Goal: Information Seeking & Learning: Learn about a topic

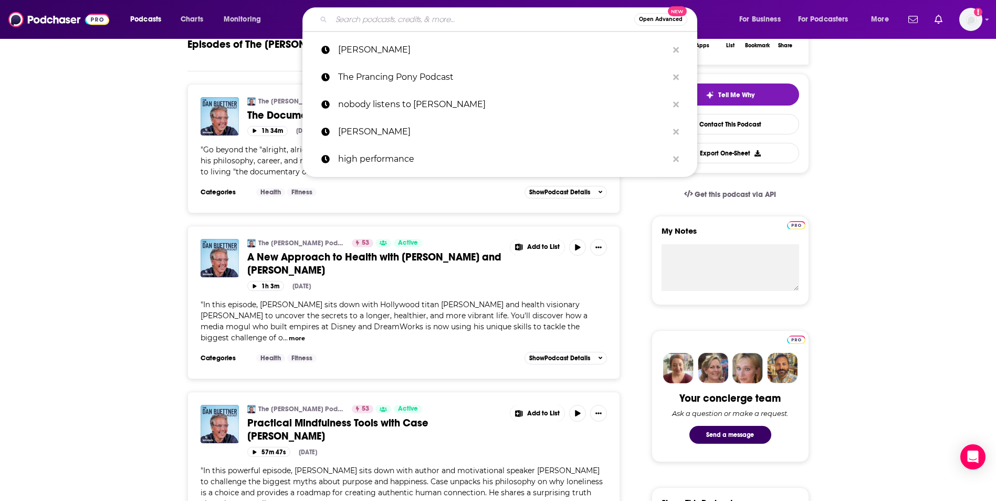
click at [362, 22] on input "Search podcasts, credits, & more..." at bounding box center [482, 19] width 303 height 17
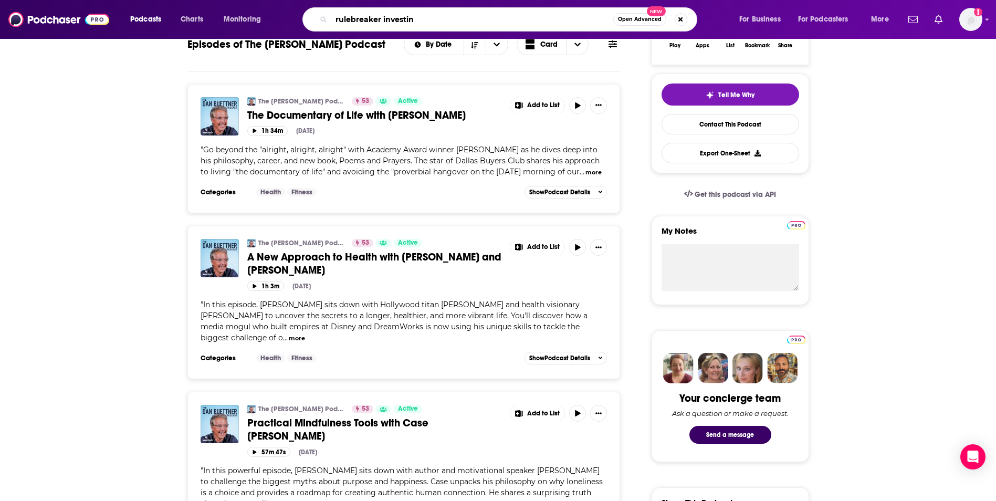
type input "rulebreaker investing"
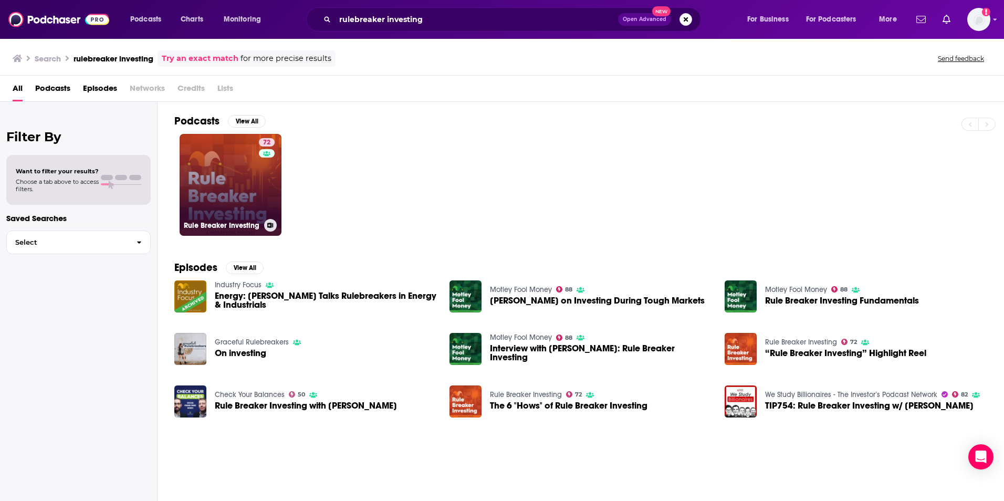
click at [235, 186] on link "72 Rule Breaker Investing" at bounding box center [231, 185] width 102 height 102
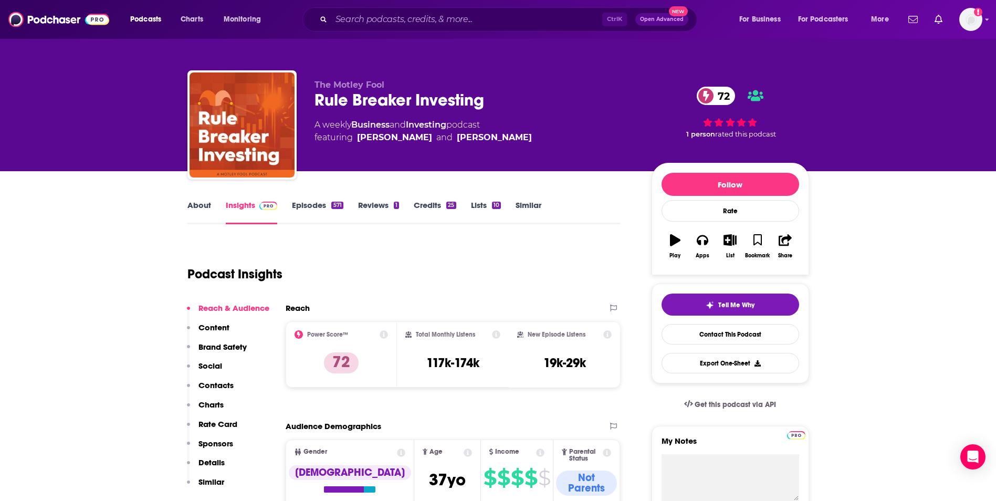
click at [198, 205] on link "About" at bounding box center [199, 212] width 24 height 24
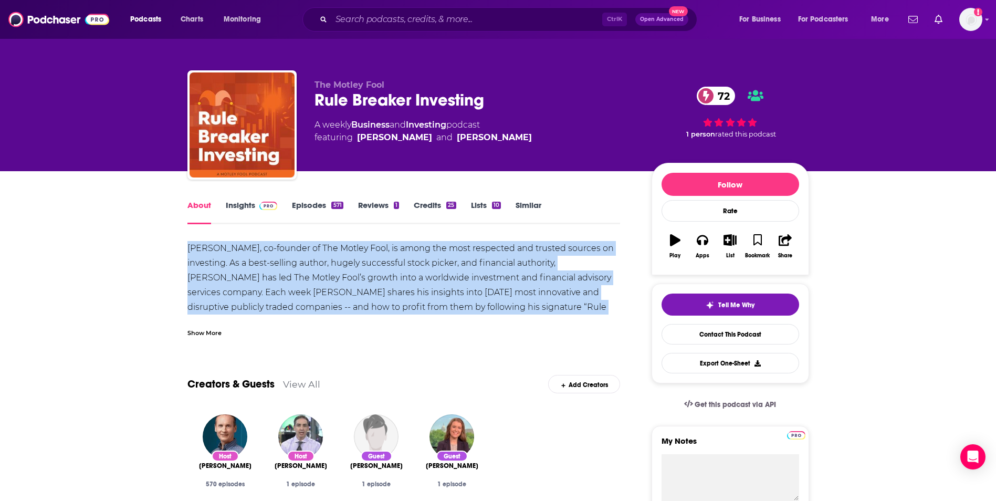
drag, startPoint x: 187, startPoint y: 249, endPoint x: 560, endPoint y: 310, distance: 377.0
click at [560, 310] on div "[PERSON_NAME], co-founder of The Motley Fool, is among the most respected and t…" at bounding box center [403, 300] width 433 height 118
copy div "[PERSON_NAME], co-founder of The Motley Fool, is among the most respected and t…"
click at [710, 249] on button "Apps" at bounding box center [702, 246] width 27 height 38
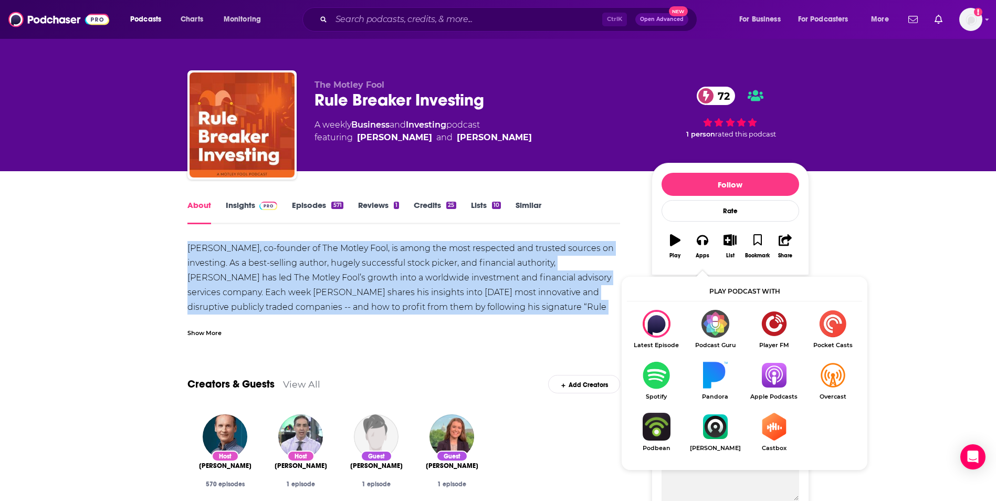
click at [765, 381] on img "Show Listen On dropdown" at bounding box center [773, 375] width 59 height 28
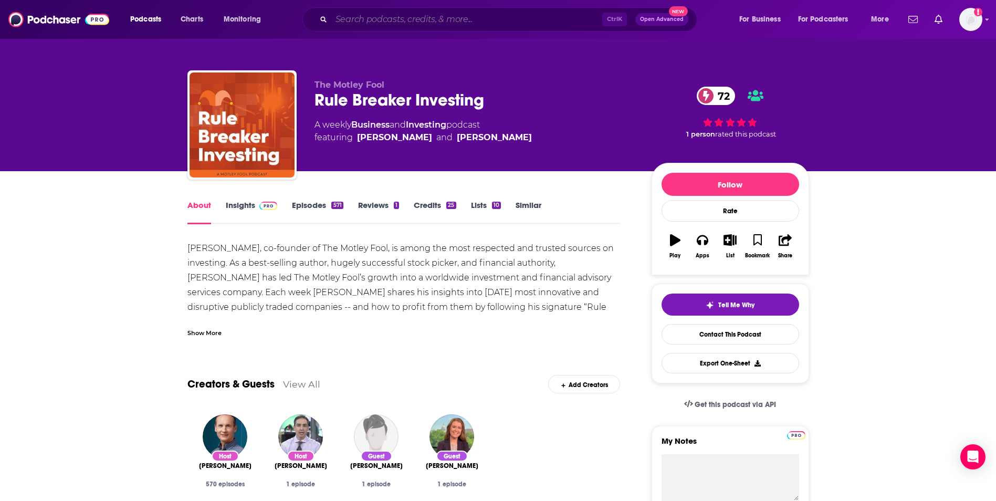
click at [416, 13] on input "Search podcasts, credits, & more..." at bounding box center [466, 19] width 271 height 17
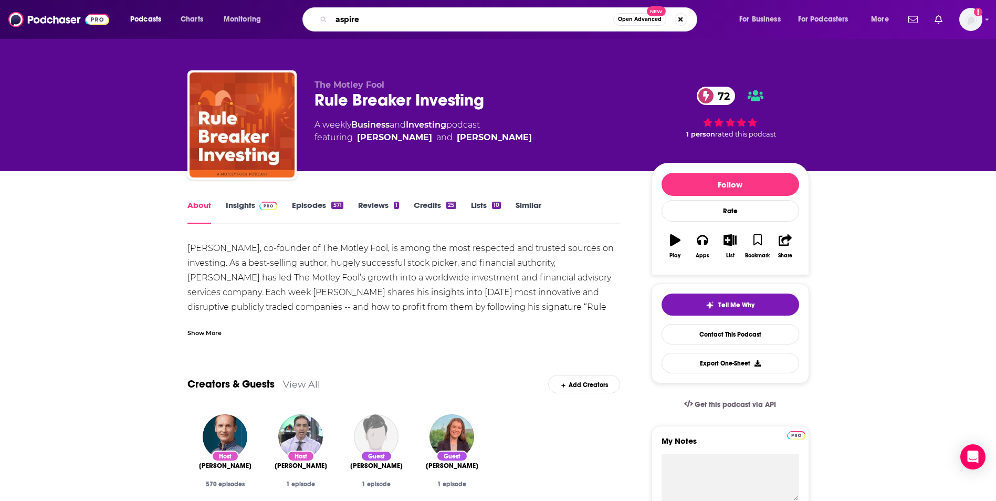
type input "aspire"
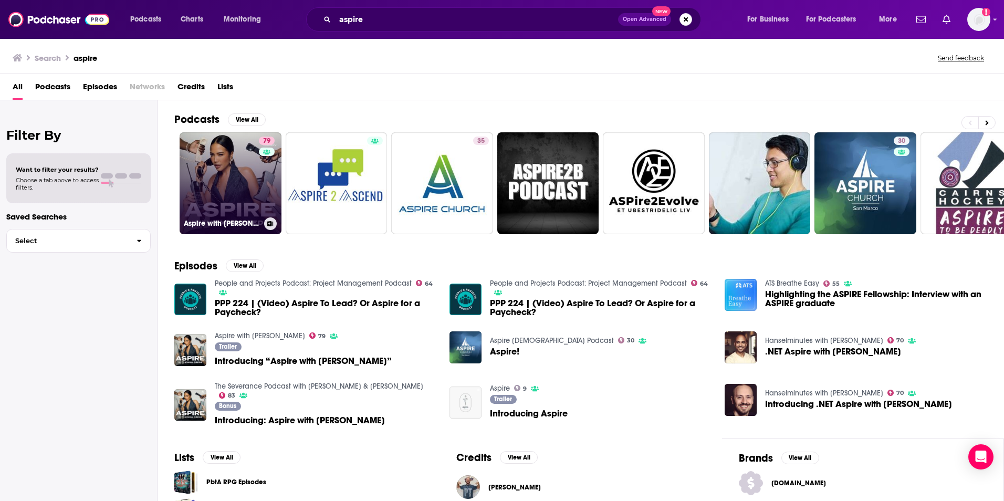
click at [247, 186] on link "79 Aspire with [PERSON_NAME]" at bounding box center [231, 183] width 102 height 102
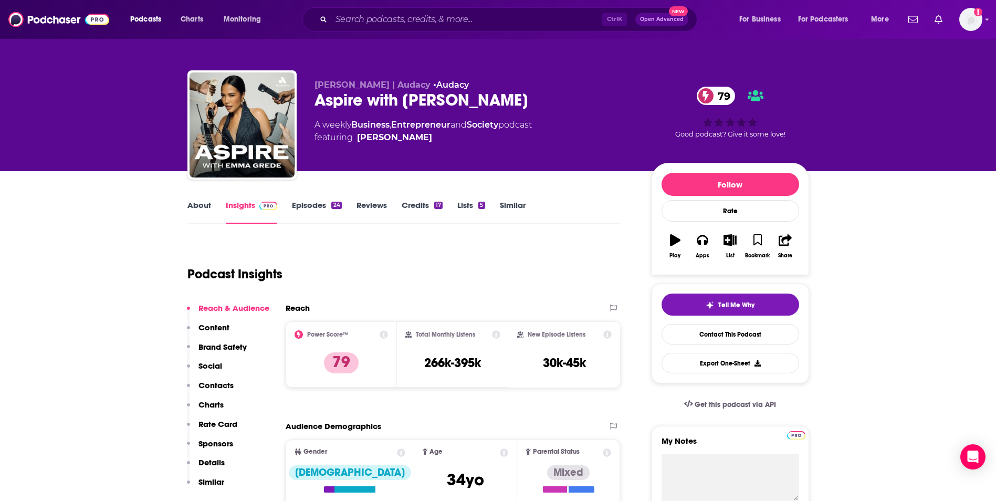
click at [191, 202] on link "About" at bounding box center [199, 212] width 24 height 24
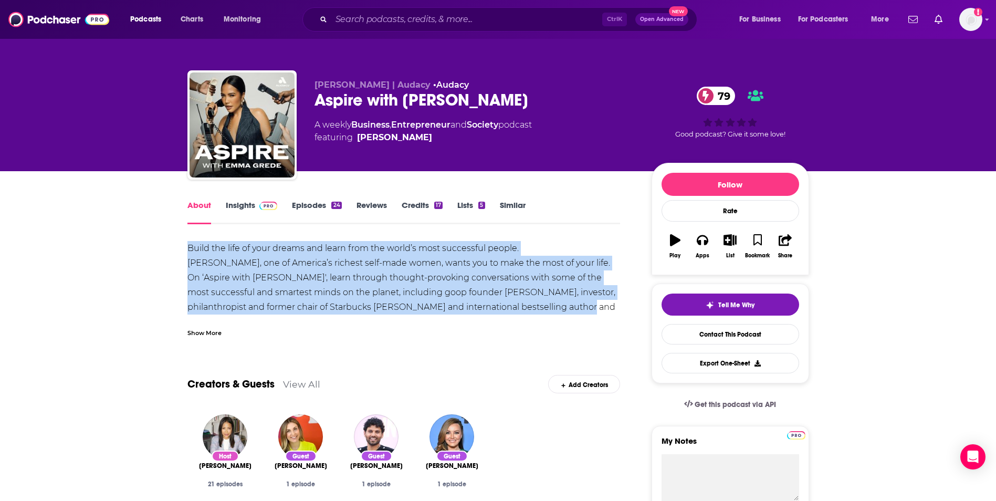
drag, startPoint x: 189, startPoint y: 245, endPoint x: 604, endPoint y: 309, distance: 419.1
click at [604, 309] on div "Build the life of your dreams and learn from the world’s most successful people…" at bounding box center [403, 322] width 433 height 162
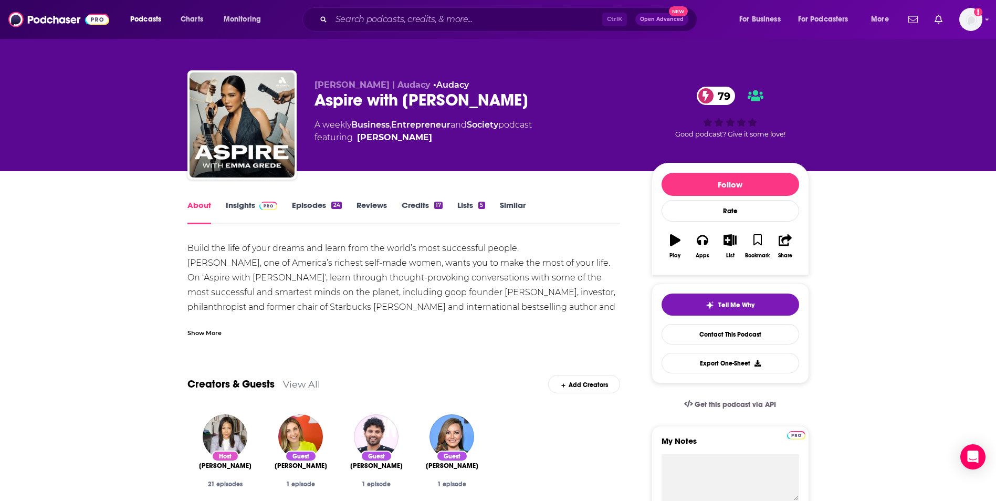
click at [205, 332] on div "Show More" at bounding box center [204, 332] width 34 height 10
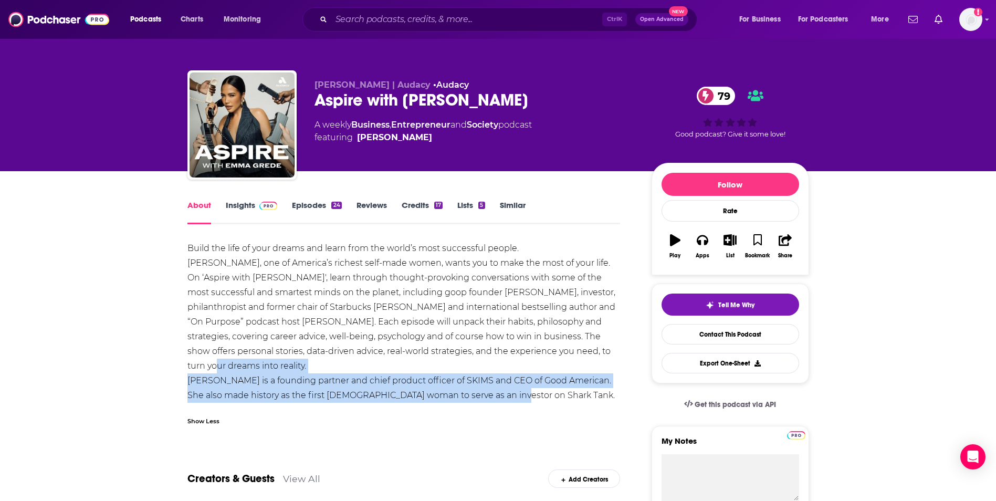
drag, startPoint x: 485, startPoint y: 395, endPoint x: 203, endPoint y: 364, distance: 283.0
click at [203, 364] on div "Build the life of your dreams and learn from the world’s most successful people…" at bounding box center [403, 322] width 433 height 162
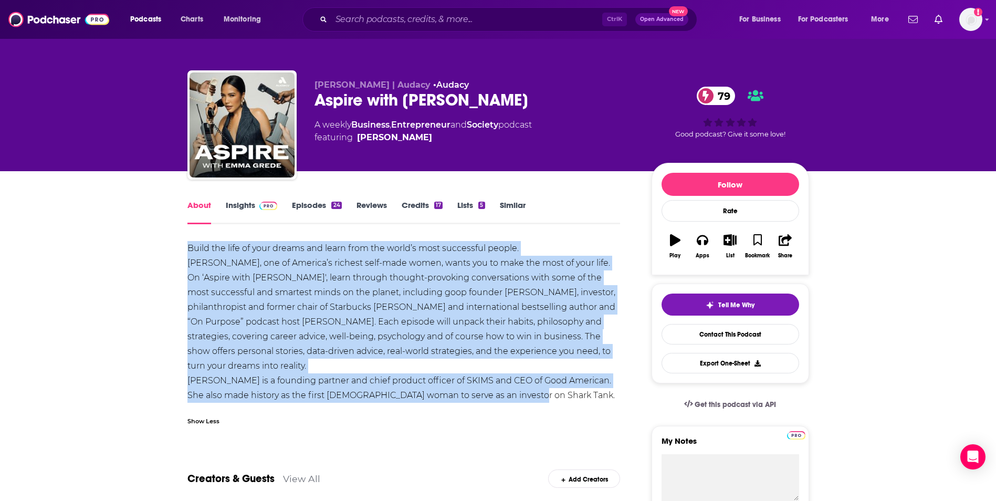
drag, startPoint x: 535, startPoint y: 401, endPoint x: 179, endPoint y: 249, distance: 386.9
copy div "Build the life of your dreams and learn from the world’s most successful people…"
click at [711, 250] on button "Apps" at bounding box center [702, 246] width 27 height 38
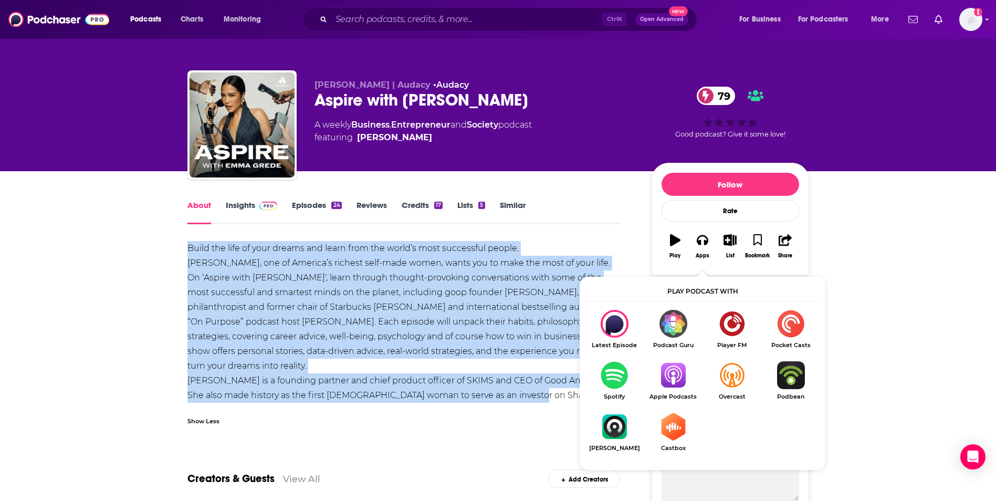
click at [683, 373] on img "Show Listen On dropdown" at bounding box center [673, 375] width 59 height 28
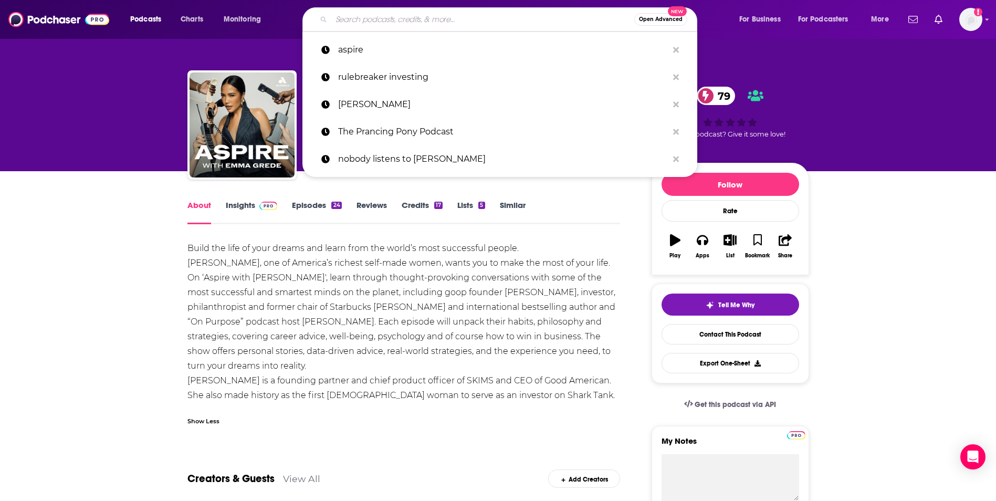
click at [370, 26] on input "Search podcasts, credits, & more..." at bounding box center [482, 19] width 303 height 17
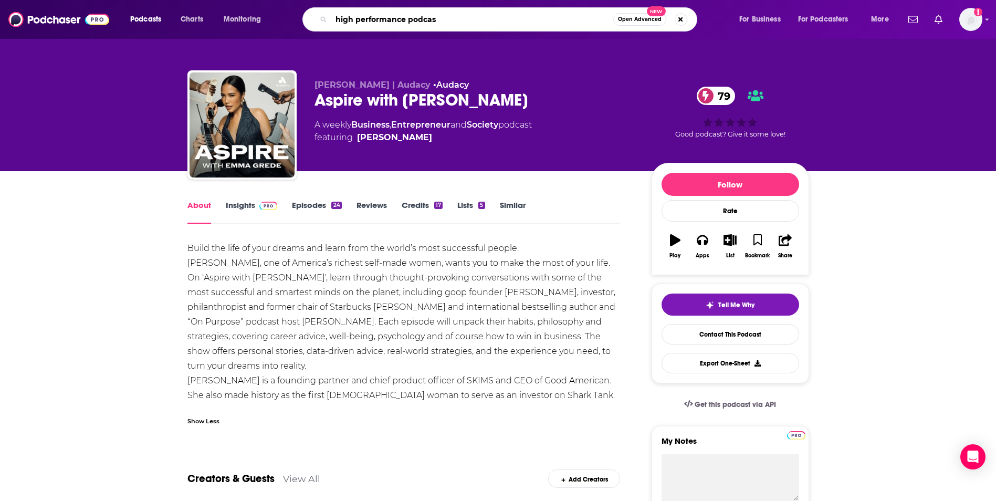
type input "high performance podcast"
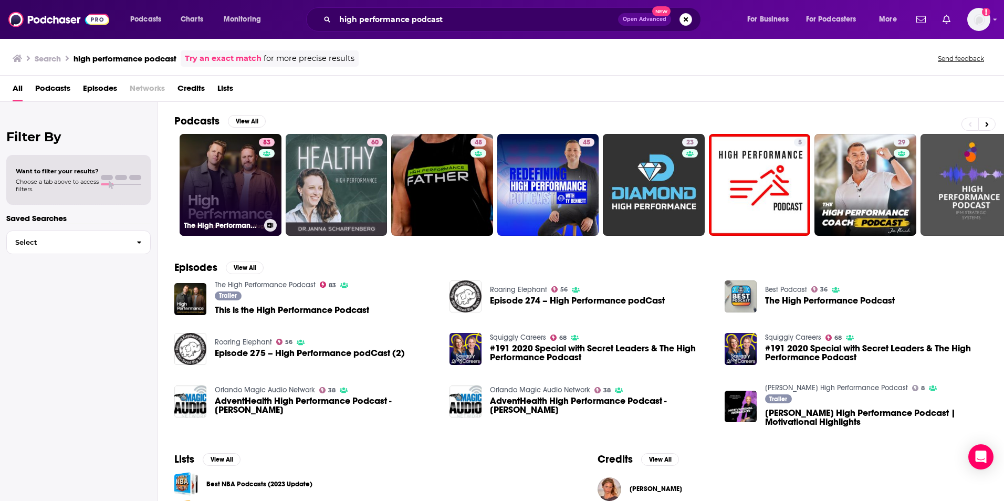
click at [230, 178] on link "83 The High Performance Podcast" at bounding box center [231, 185] width 102 height 102
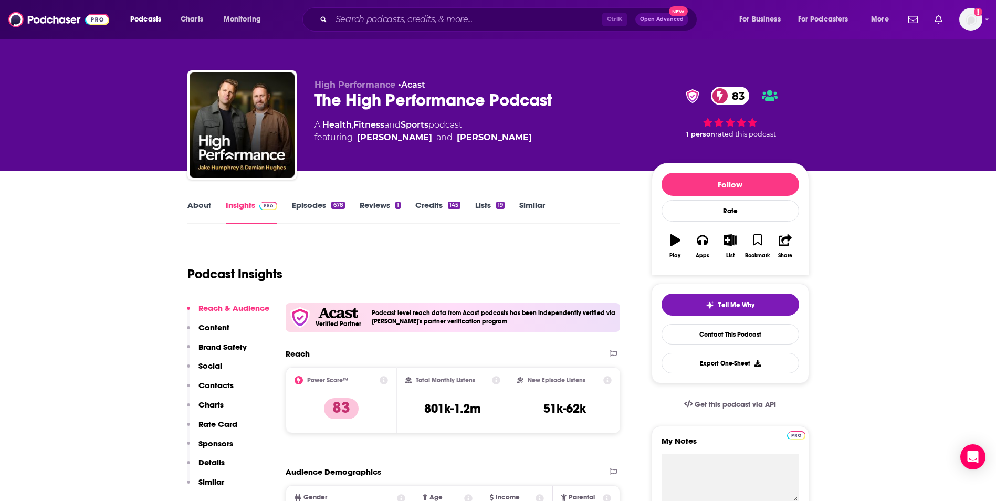
click at [202, 207] on link "About" at bounding box center [199, 212] width 24 height 24
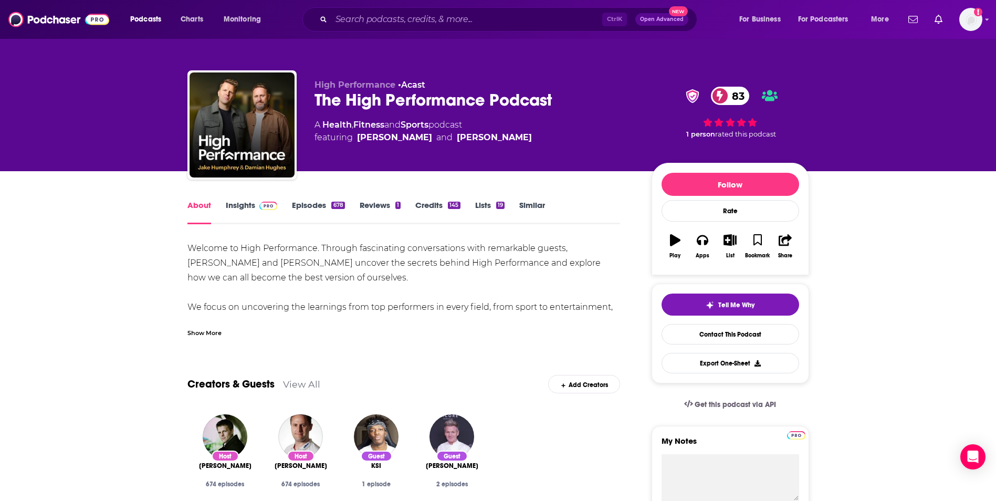
click at [199, 336] on div "Show More" at bounding box center [204, 332] width 34 height 10
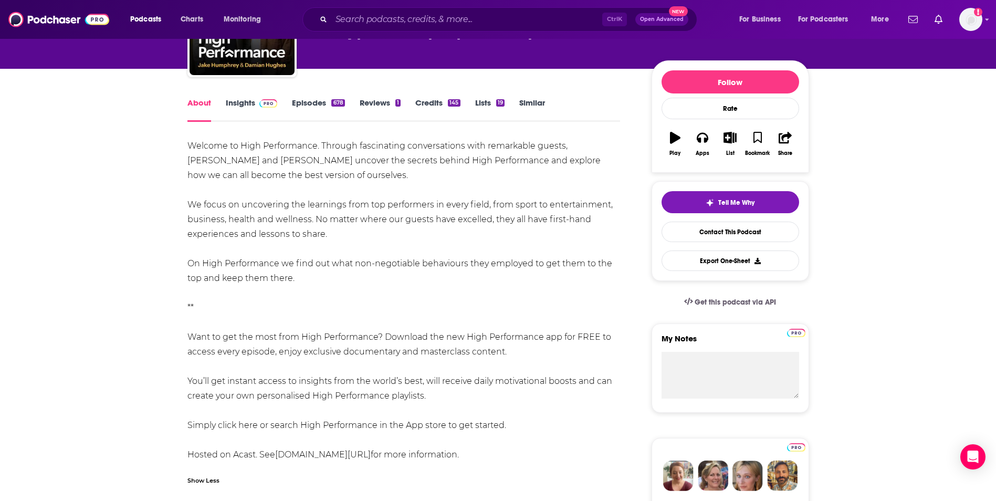
scroll to position [105, 0]
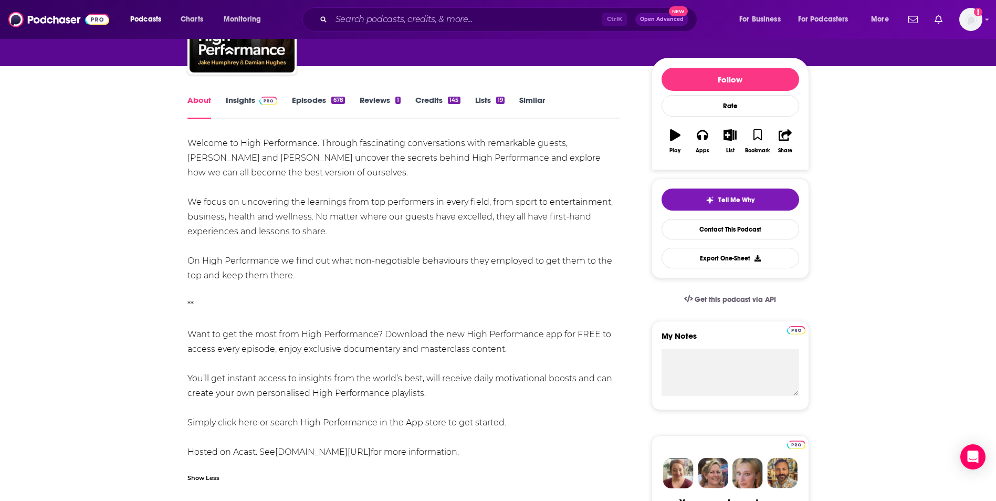
drag, startPoint x: 302, startPoint y: 280, endPoint x: 162, endPoint y: 144, distance: 194.9
copy div "Welcome to High Performance. Through fascinating conversations with remarkable …"
click at [375, 22] on input "Search podcasts, credits, & more..." at bounding box center [466, 19] width 271 height 17
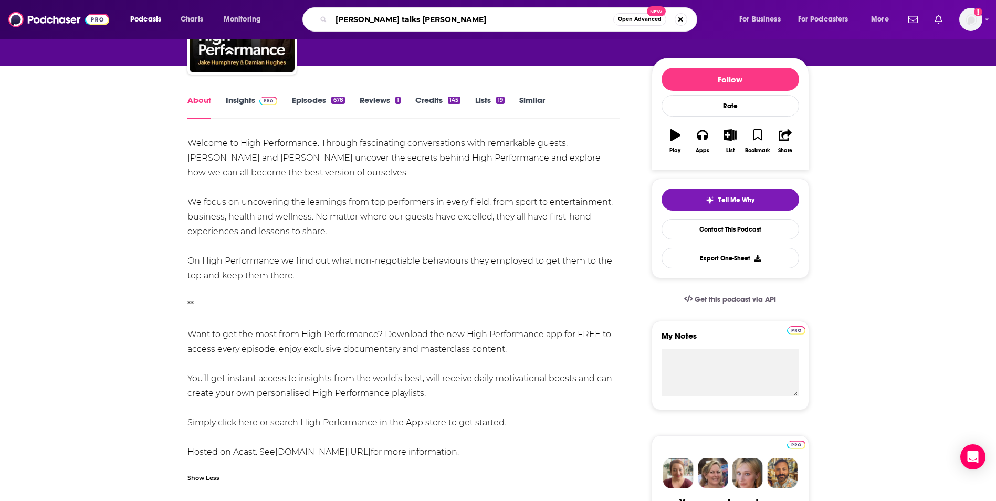
type input "[PERSON_NAME] talks daily"
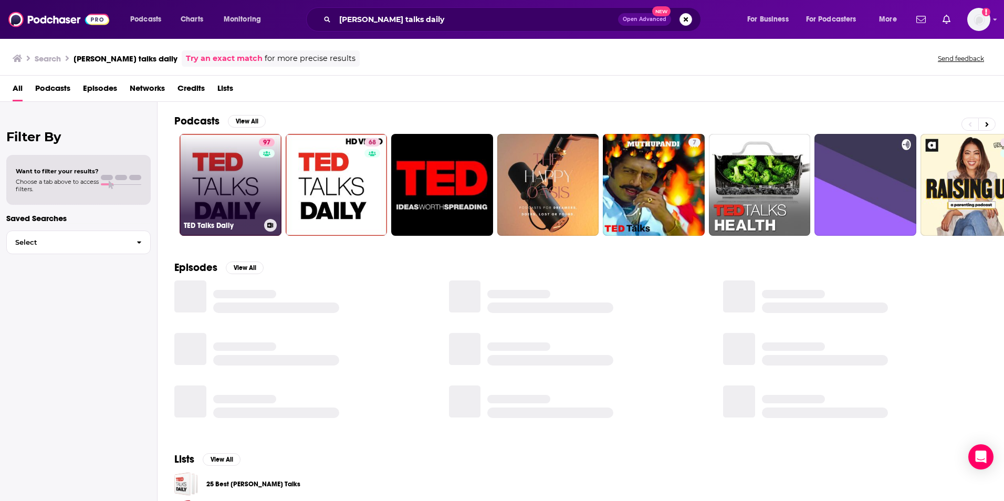
click at [267, 159] on div "97" at bounding box center [268, 178] width 18 height 81
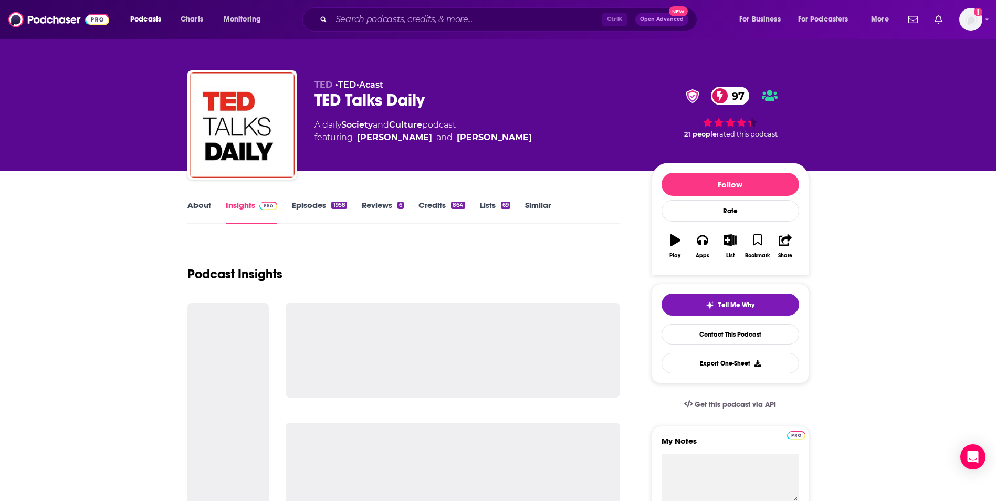
click at [208, 204] on link "About" at bounding box center [199, 212] width 24 height 24
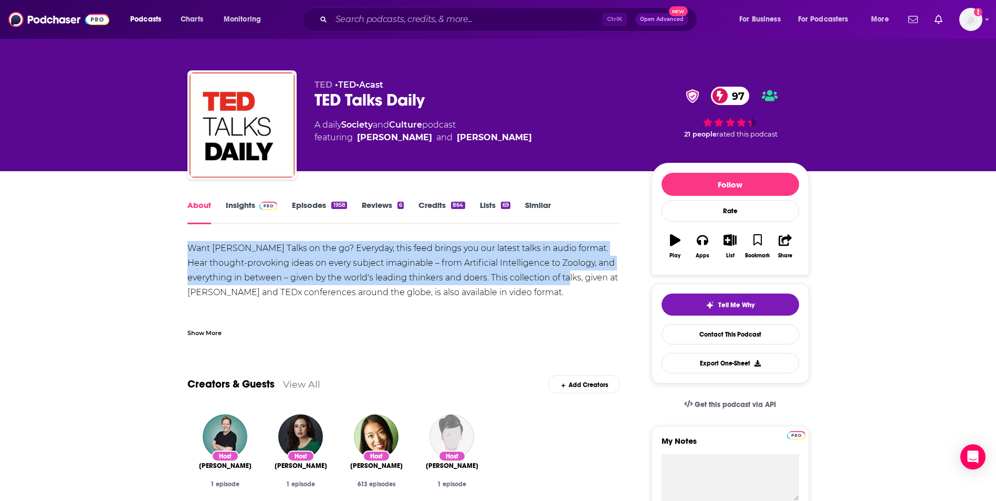
drag, startPoint x: 189, startPoint y: 245, endPoint x: 549, endPoint y: 281, distance: 361.3
click at [549, 281] on div "Want [PERSON_NAME] Talks on the go? Everyday, this feed brings you our latest t…" at bounding box center [403, 285] width 433 height 88
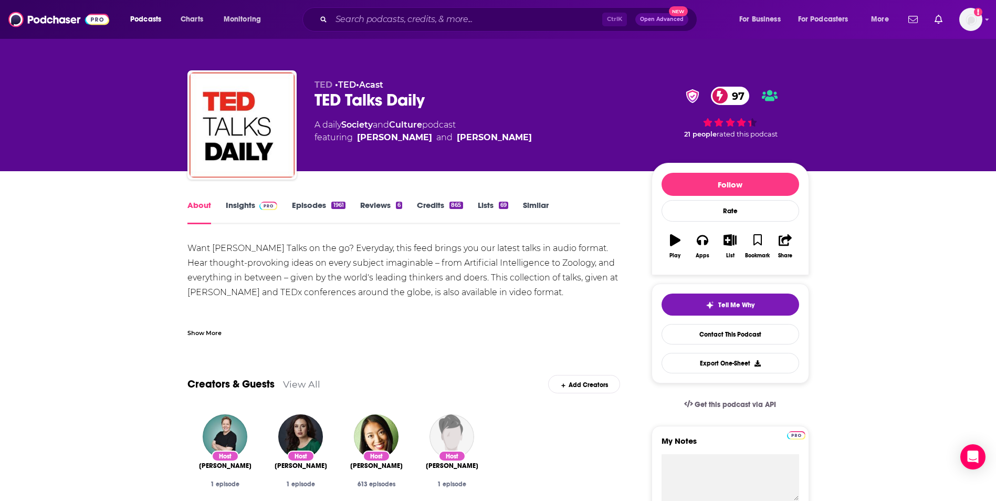
click at [497, 287] on div "Want [PERSON_NAME] Talks on the go? Everyday, this feed brings you our latest t…" at bounding box center [403, 285] width 433 height 88
click at [209, 335] on div "Show More" at bounding box center [204, 332] width 34 height 10
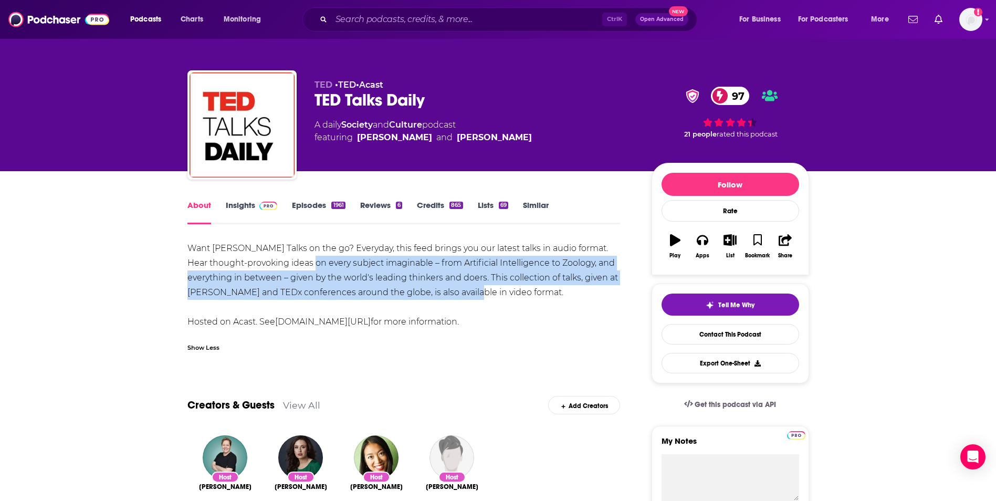
drag, startPoint x: 481, startPoint y: 293, endPoint x: 295, endPoint y: 256, distance: 190.0
click at [295, 256] on div "Want [PERSON_NAME] Talks on the go? Everyday, this feed brings you our latest t…" at bounding box center [403, 285] width 433 height 88
drag, startPoint x: 295, startPoint y: 256, endPoint x: 334, endPoint y: 292, distance: 52.8
click at [334, 291] on div "Want [PERSON_NAME] Talks on the go? Everyday, this feed brings you our latest t…" at bounding box center [403, 285] width 433 height 88
click at [340, 322] on link "[DOMAIN_NAME][URL]" at bounding box center [323, 322] width 96 height 10
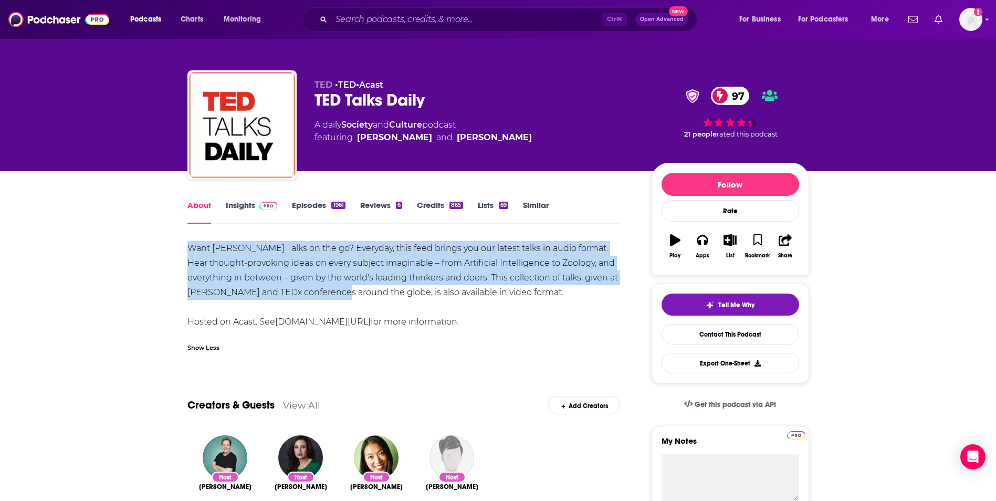
drag, startPoint x: 339, startPoint y: 294, endPoint x: 188, endPoint y: 252, distance: 156.4
click at [188, 252] on div "Want [PERSON_NAME] Talks on the go? Everyday, this feed brings you our latest t…" at bounding box center [403, 285] width 433 height 88
copy div "Want [PERSON_NAME] Talks on the go? Everyday, this feed brings you our latest t…"
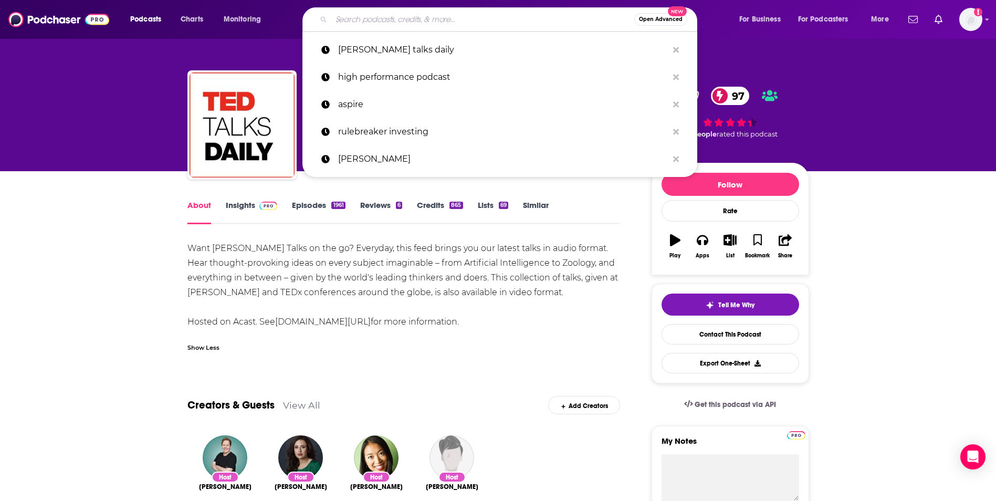
click at [406, 18] on input "Search podcasts, credits, & more..." at bounding box center [482, 19] width 303 height 17
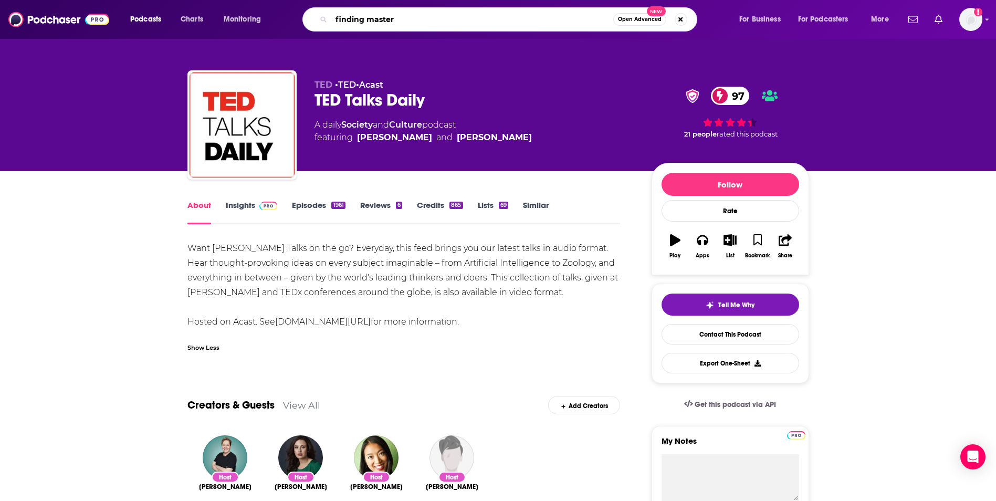
type input "finding mastery"
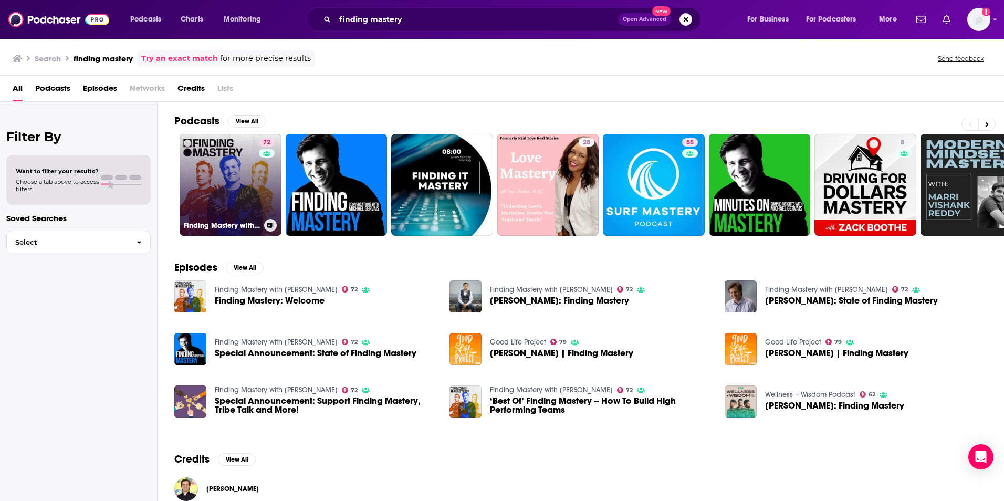
click at [225, 171] on link "72 Finding Mastery with [PERSON_NAME]" at bounding box center [231, 185] width 102 height 102
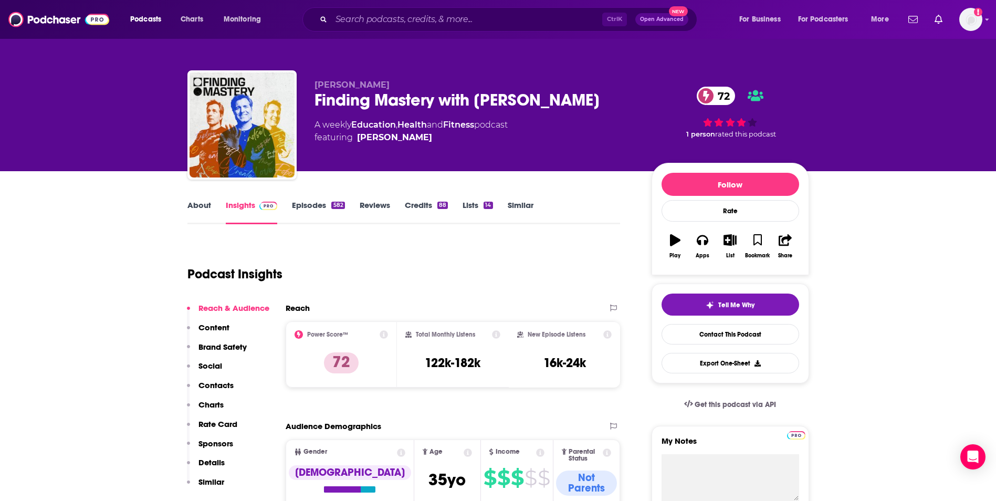
click at [203, 215] on link "About" at bounding box center [199, 212] width 24 height 24
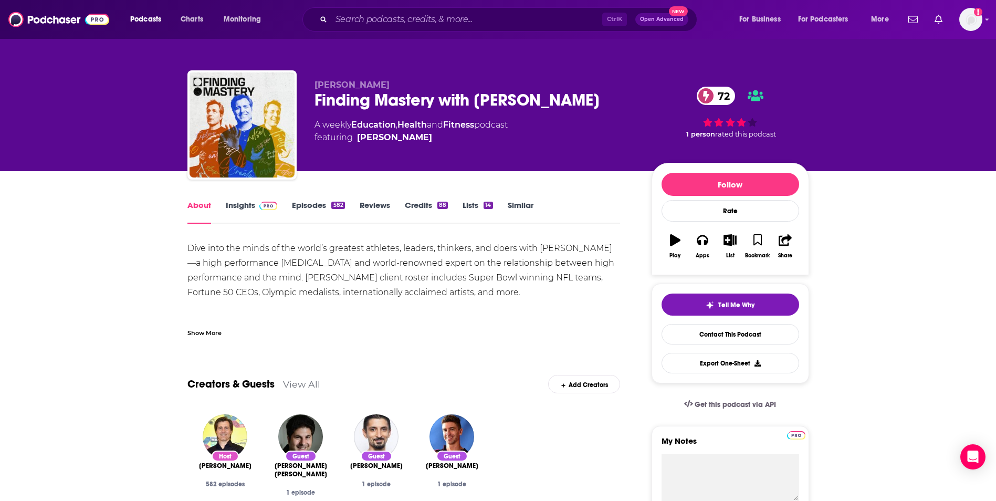
click at [214, 332] on div "Show More" at bounding box center [204, 332] width 34 height 10
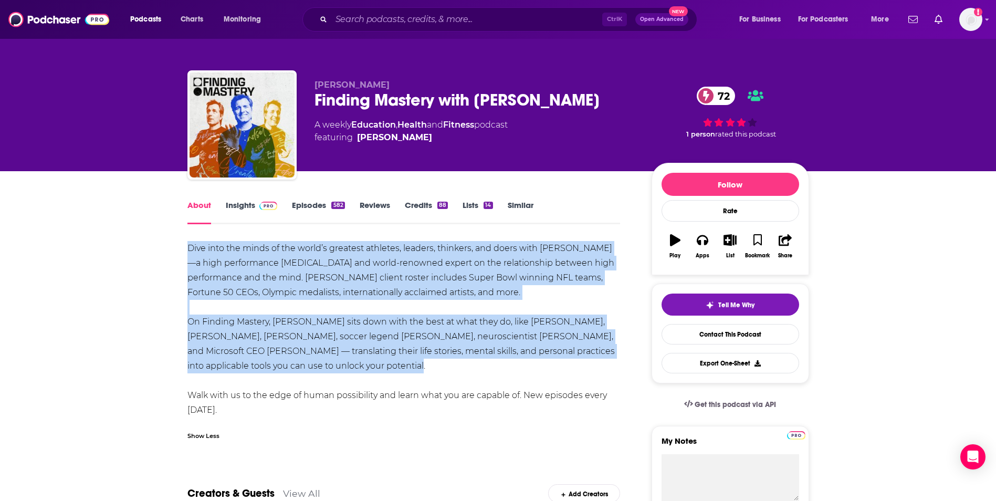
drag, startPoint x: 188, startPoint y: 247, endPoint x: 374, endPoint y: 361, distance: 218.0
click at [374, 361] on div "Dive into the minds of the world’s greatest athletes, leaders, thinkers, and do…" at bounding box center [403, 329] width 433 height 176
copy div "Dive into the minds of the world’s greatest athletes, leaders, thinkers, and do…"
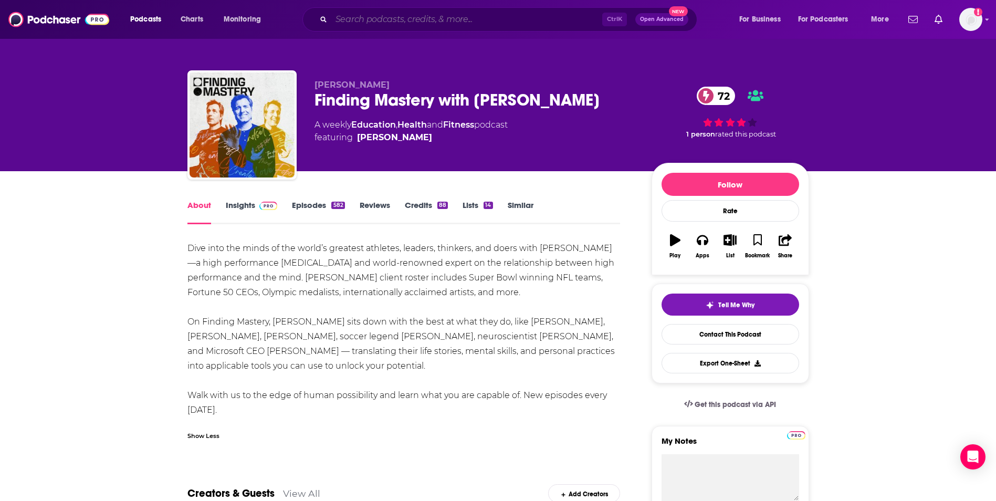
click at [467, 15] on input "Search podcasts, credits, & more..." at bounding box center [466, 19] width 271 height 17
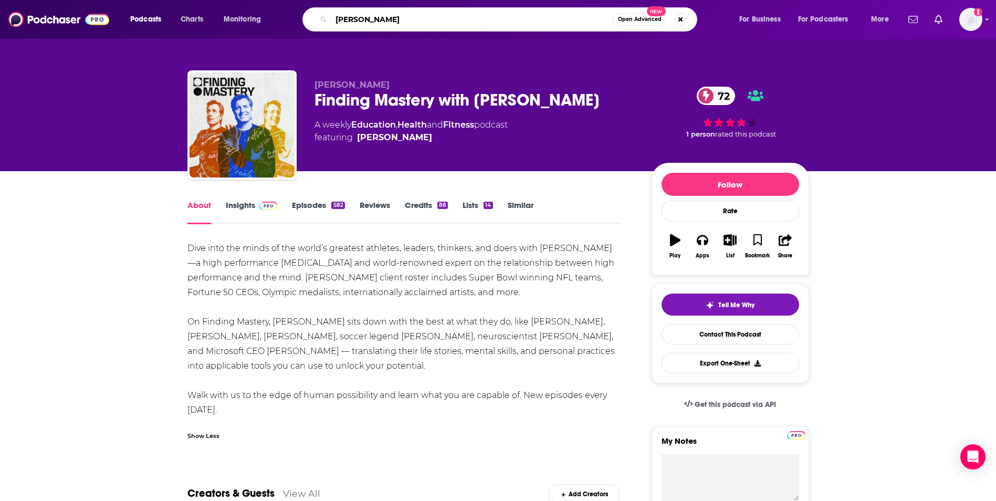
type input "[PERSON_NAME]"
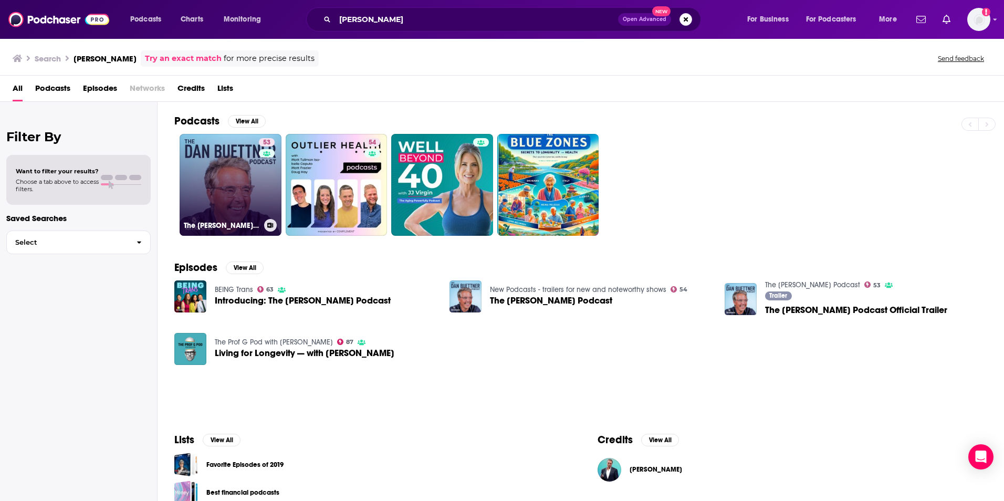
click at [247, 197] on link "53 The [PERSON_NAME] Podcast" at bounding box center [231, 185] width 102 height 102
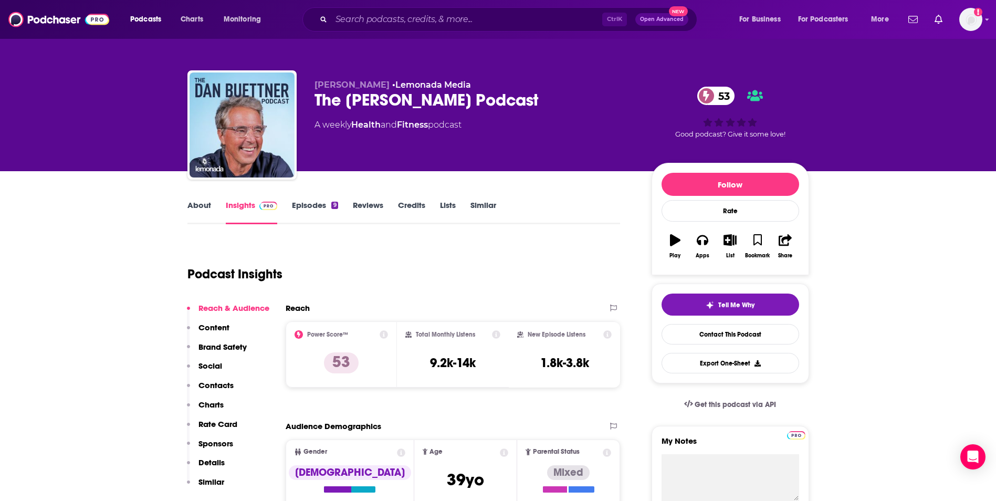
click at [194, 208] on link "About" at bounding box center [199, 212] width 24 height 24
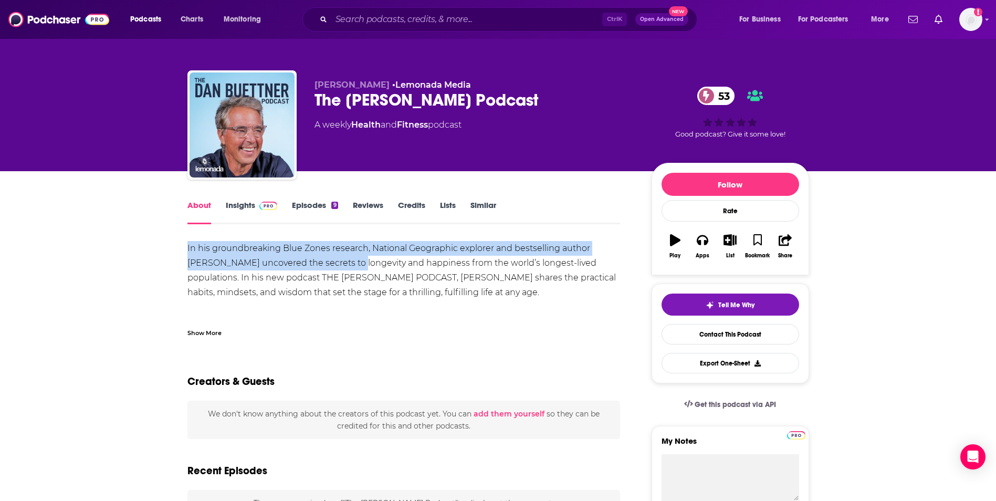
drag, startPoint x: 185, startPoint y: 246, endPoint x: 334, endPoint y: 262, distance: 150.0
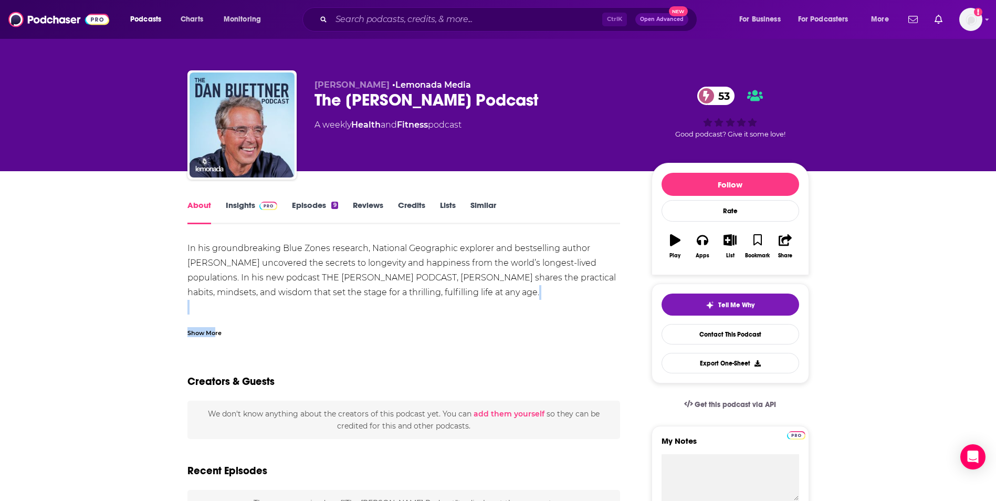
click at [214, 325] on div "In his groundbreaking Blue Zones research, National Geographic explorer and bes…" at bounding box center [403, 289] width 433 height 96
drag, startPoint x: 214, startPoint y: 325, endPoint x: 201, endPoint y: 334, distance: 15.6
click at [201, 334] on div "Show More" at bounding box center [204, 332] width 34 height 10
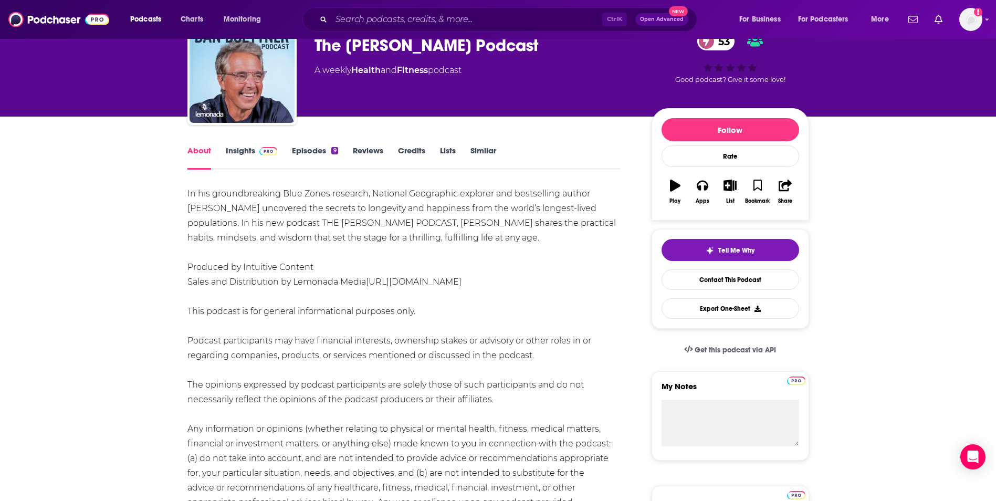
scroll to position [52, 0]
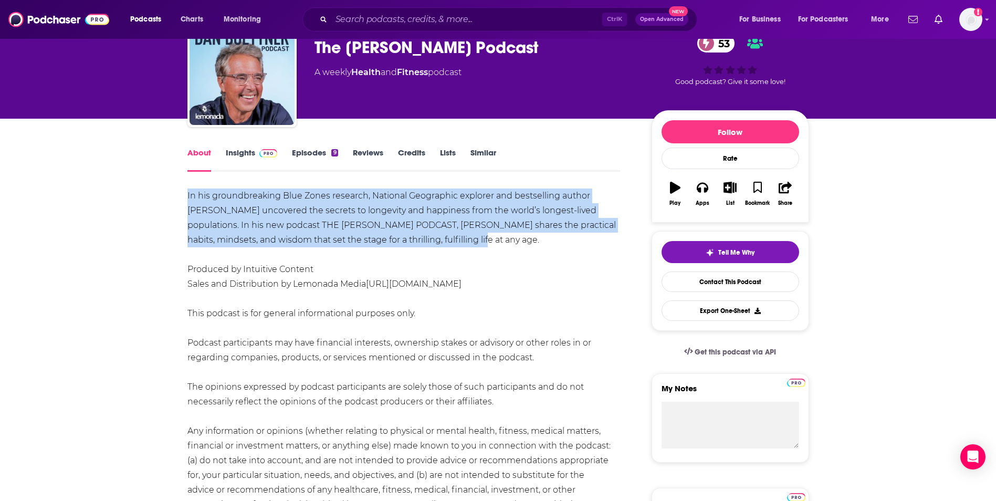
drag, startPoint x: 185, startPoint y: 196, endPoint x: 448, endPoint y: 244, distance: 266.8
copy div "In his groundbreaking Blue Zones research, National Geographic explorer and bes…"
click at [192, 19] on span "Charts" at bounding box center [192, 19] width 23 height 15
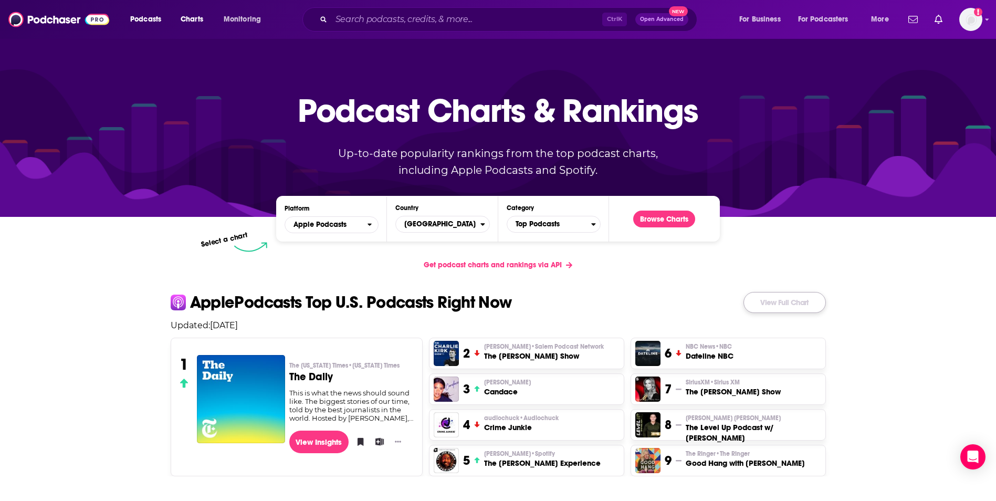
click at [760, 312] on link "View Full Chart" at bounding box center [784, 302] width 82 height 21
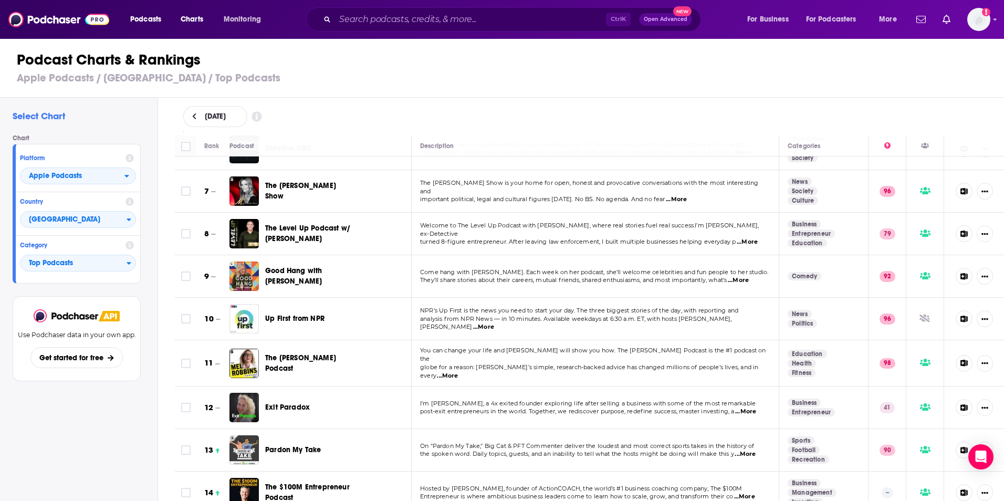
scroll to position [315, 0]
